Goal: Find specific page/section: Find specific page/section

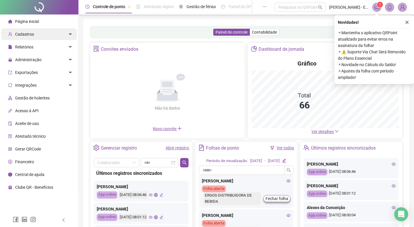
click at [39, 35] on div "Cadastros" at bounding box center [39, 34] width 76 height 12
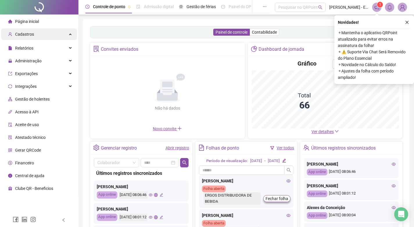
click at [53, 36] on div "Cadastros" at bounding box center [39, 34] width 76 height 12
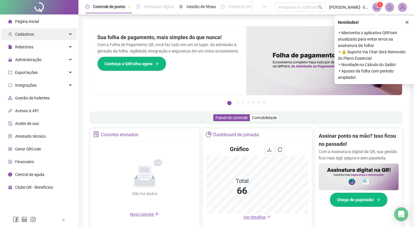
click at [62, 35] on div "Cadastros" at bounding box center [39, 34] width 76 height 12
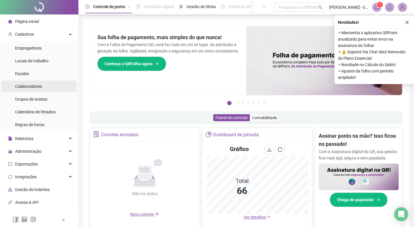
click at [34, 84] on span "Colaboradores" at bounding box center [28, 86] width 27 height 5
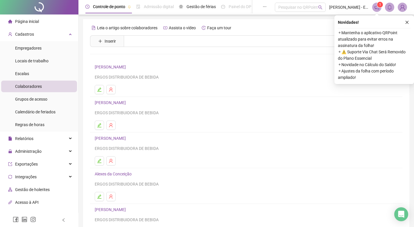
scroll to position [53, 0]
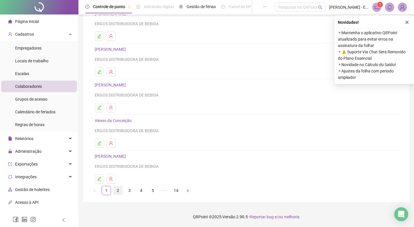
click at [116, 193] on link "2" at bounding box center [118, 190] width 9 height 9
click at [131, 187] on link "3" at bounding box center [129, 190] width 9 height 9
click at [142, 190] on link "4" at bounding box center [141, 190] width 9 height 9
click at [150, 190] on link "5" at bounding box center [152, 190] width 9 height 9
click at [122, 155] on link "[PERSON_NAME]" at bounding box center [111, 156] width 33 height 5
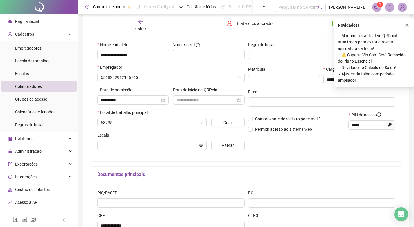
scroll to position [56, 0]
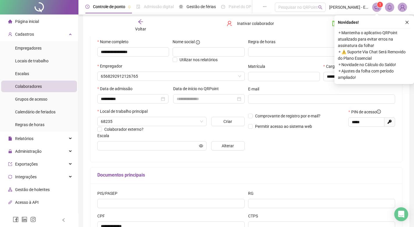
type input "**********"
